Goal: Navigation & Orientation: Find specific page/section

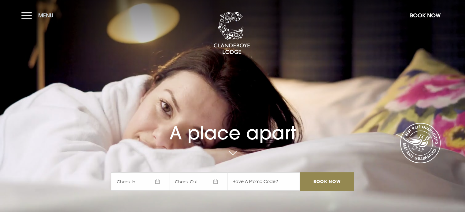
click at [27, 15] on button "Menu" at bounding box center [38, 15] width 35 height 13
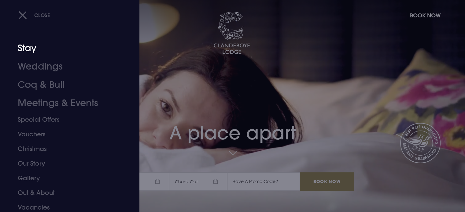
click at [32, 46] on link "Stay" at bounding box center [66, 48] width 97 height 18
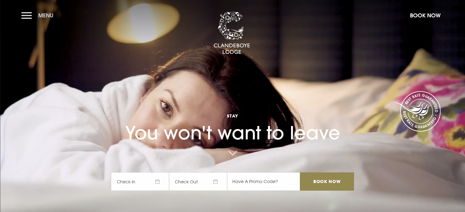
click at [24, 17] on button "Menu" at bounding box center [38, 15] width 35 height 13
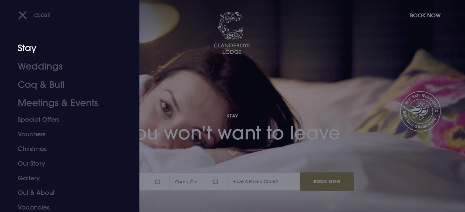
click at [27, 47] on link "Stay" at bounding box center [66, 48] width 97 height 18
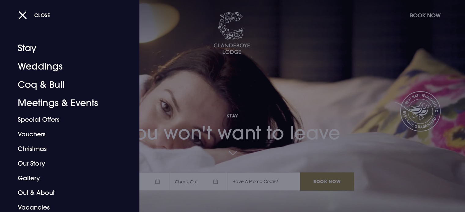
click at [225, 31] on div at bounding box center [232, 106] width 465 height 212
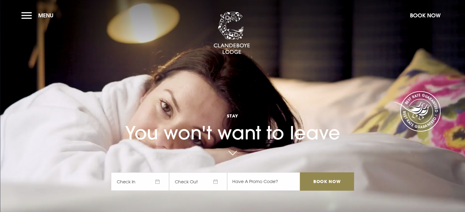
click at [20, 11] on section "Stay You won't want to leave Check In Check Out Mon Tue Wed Thur Fri Sat Sun Mo…" at bounding box center [232, 106] width 465 height 212
click at [27, 14] on button "Menu" at bounding box center [38, 15] width 35 height 13
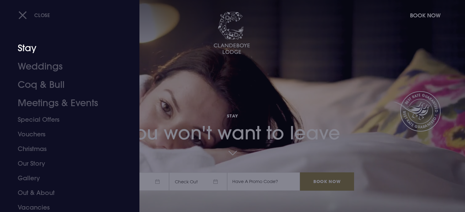
click at [31, 49] on link "Stay" at bounding box center [66, 48] width 97 height 18
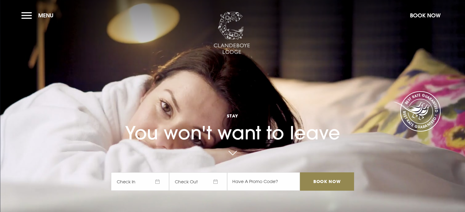
click at [228, 34] on img at bounding box center [231, 33] width 37 height 43
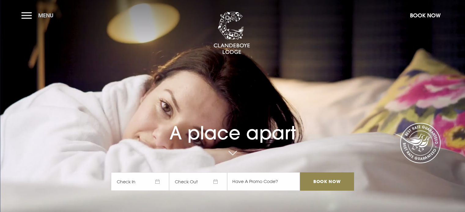
click at [24, 13] on button "Menu" at bounding box center [38, 15] width 35 height 13
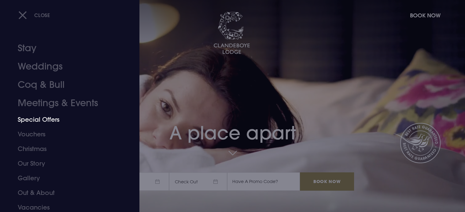
click at [36, 121] on link "Special Offers" at bounding box center [66, 119] width 97 height 15
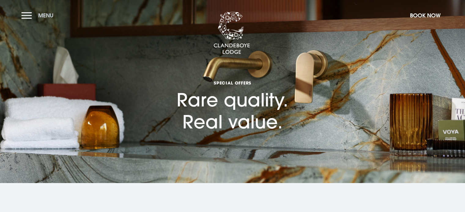
click at [24, 14] on button "Menu" at bounding box center [38, 15] width 35 height 13
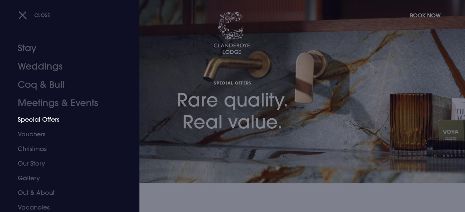
click at [38, 118] on link "Special Offers" at bounding box center [66, 119] width 97 height 15
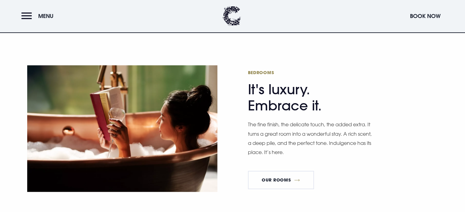
scroll to position [336, 0]
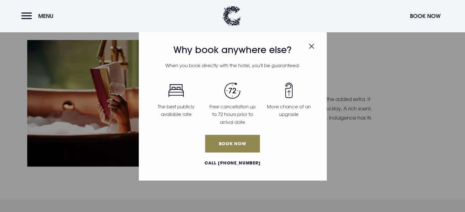
click at [312, 46] on img "Close modal" at bounding box center [310, 46] width 5 height 5
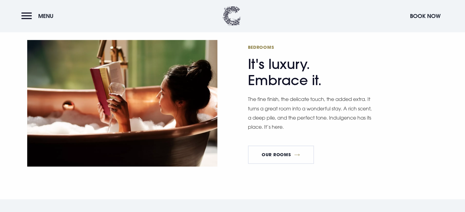
click at [233, 19] on img at bounding box center [231, 16] width 18 height 20
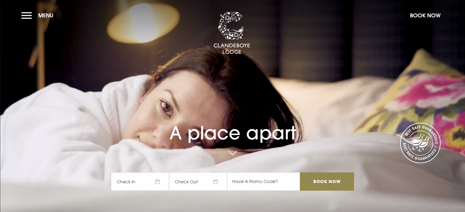
click at [382, 148] on video "Your browser does not support the video tag." at bounding box center [232, 106] width 465 height 260
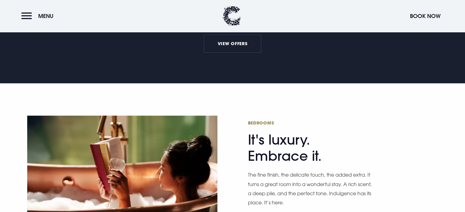
scroll to position [275, 0]
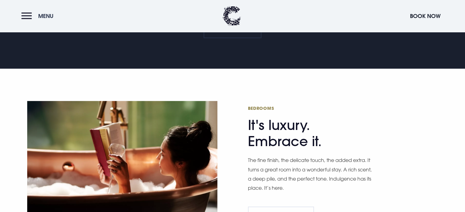
click at [29, 13] on button "Menu" at bounding box center [38, 15] width 35 height 13
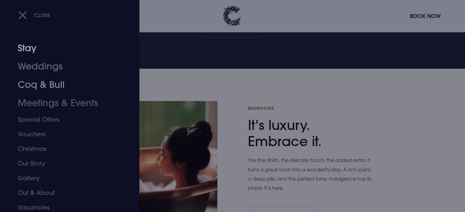
click at [29, 48] on link "Stay" at bounding box center [66, 48] width 97 height 18
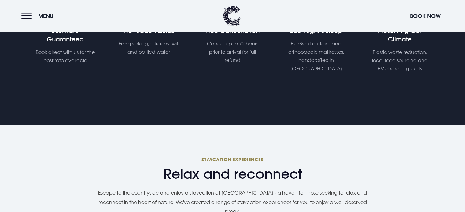
scroll to position [214, 0]
